Goal: Check status: Check status

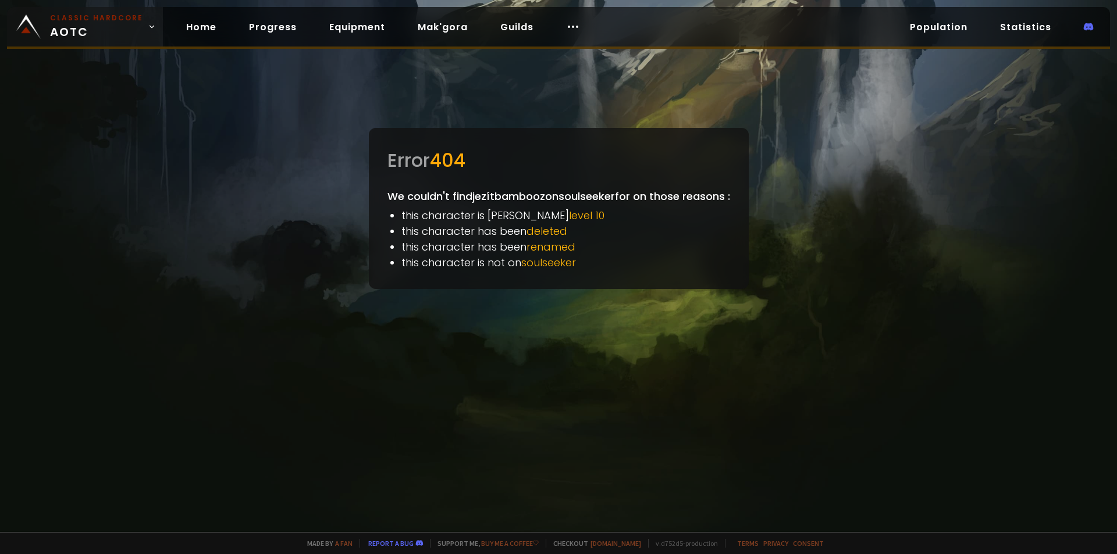
click at [67, 15] on small "Classic Hardcore" at bounding box center [96, 18] width 93 height 10
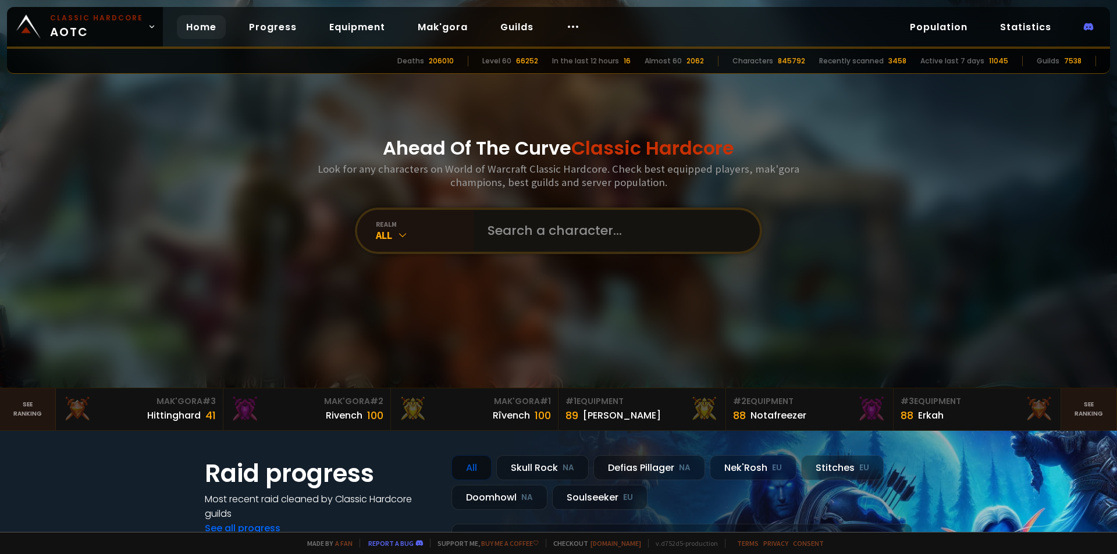
click at [558, 236] on input "text" at bounding box center [612, 231] width 265 height 42
type input "Daaw"
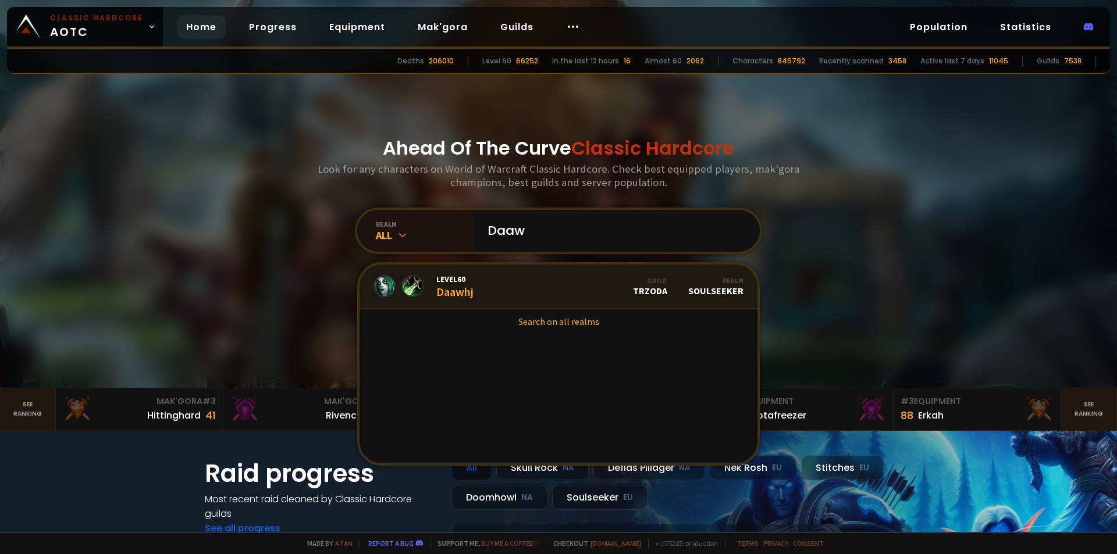
click at [484, 284] on link "Level 60 Daawhj Guild TRZODA Realm Soulseeker" at bounding box center [558, 287] width 398 height 44
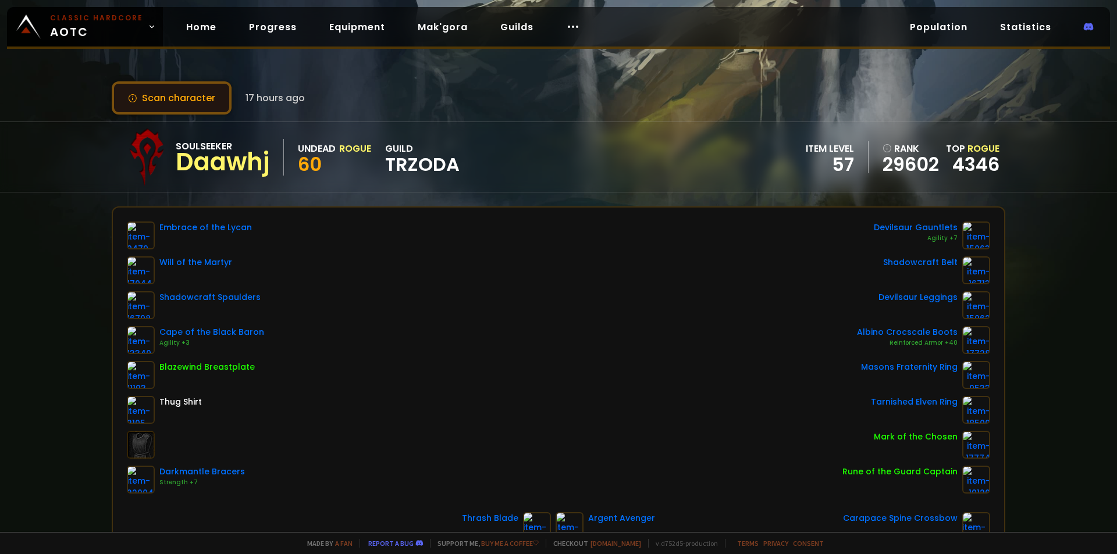
click at [180, 95] on button "Scan character" at bounding box center [172, 97] width 120 height 33
click at [175, 95] on button "Scan character" at bounding box center [172, 97] width 120 height 33
click at [173, 95] on button "Scan character" at bounding box center [172, 97] width 120 height 33
click at [135, 82] on button "Scan character" at bounding box center [172, 97] width 120 height 33
click at [168, 68] on div "Scan character 17 hours ago Soulseeker Daawhj Undead Rogue 60 guild TRZODA item…" at bounding box center [558, 266] width 1117 height 532
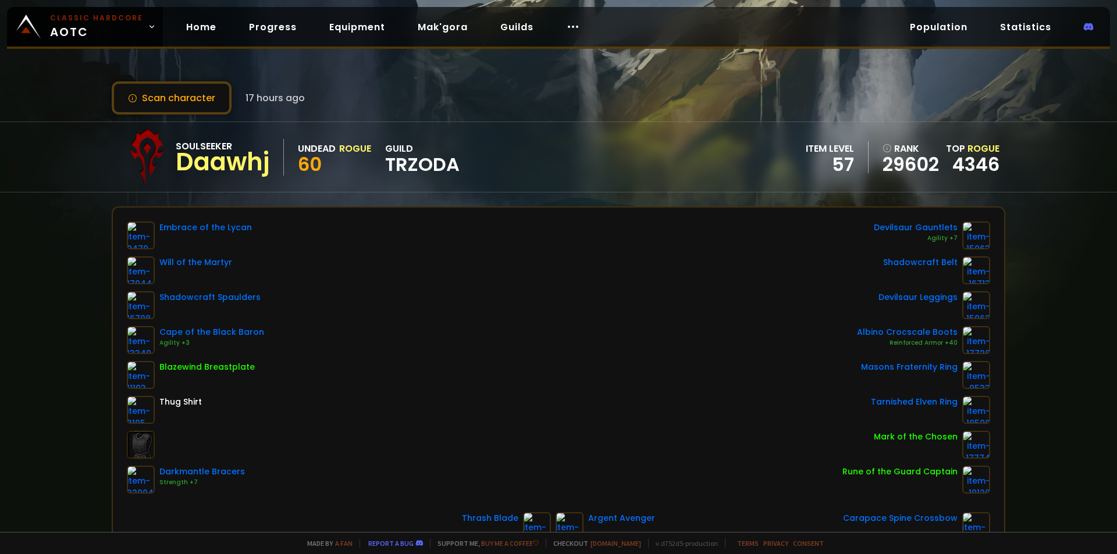
click at [168, 81] on div "Scan character 17 hours ago Soulseeker Daawhj Undead Rogue 60 guild TRZODA item…" at bounding box center [558, 266] width 1117 height 532
click at [169, 89] on button "Scan character" at bounding box center [172, 97] width 120 height 33
click at [168, 96] on button "Scan character" at bounding box center [172, 97] width 120 height 33
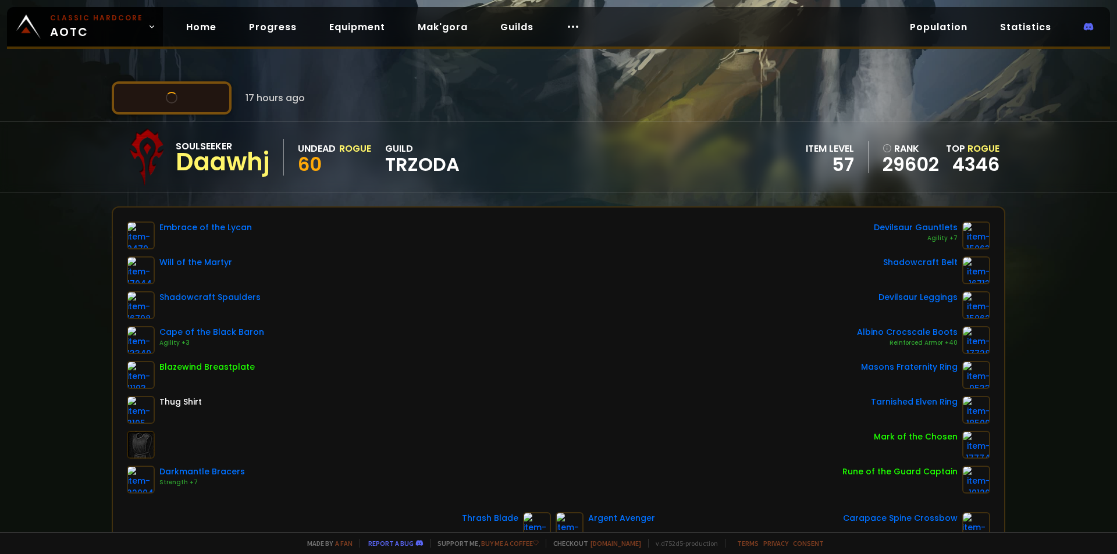
click at [168, 96] on button "Scan character" at bounding box center [172, 97] width 120 height 33
click at [216, 108] on button "Scan character" at bounding box center [172, 97] width 120 height 33
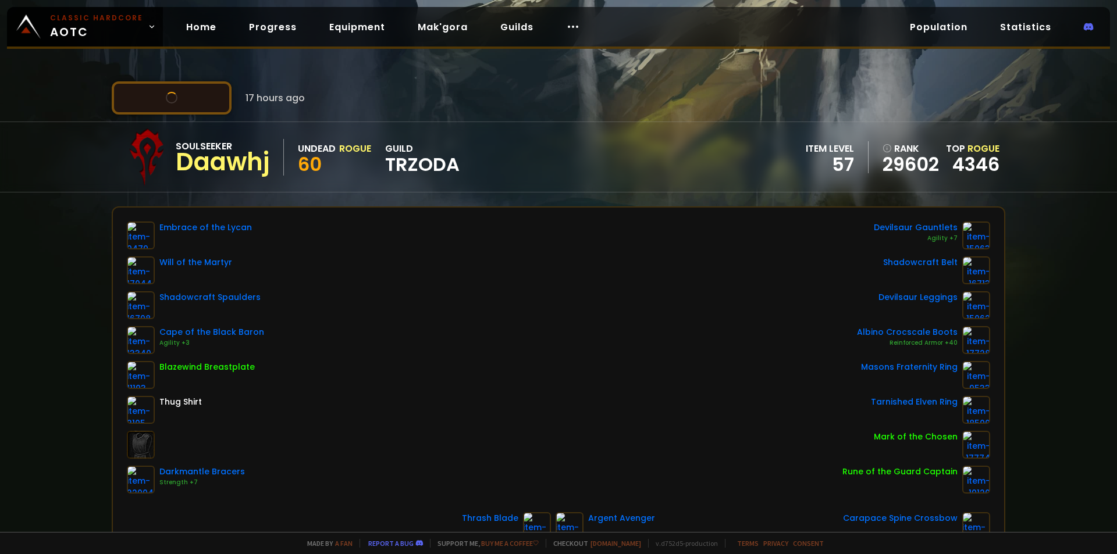
click at [217, 108] on button "Scan character" at bounding box center [172, 97] width 120 height 33
click at [223, 97] on button "Scan character" at bounding box center [172, 97] width 120 height 33
click at [217, 98] on button "Scan character" at bounding box center [172, 97] width 120 height 33
click at [216, 98] on button "Scan character" at bounding box center [172, 97] width 120 height 33
